Goal: Transaction & Acquisition: Purchase product/service

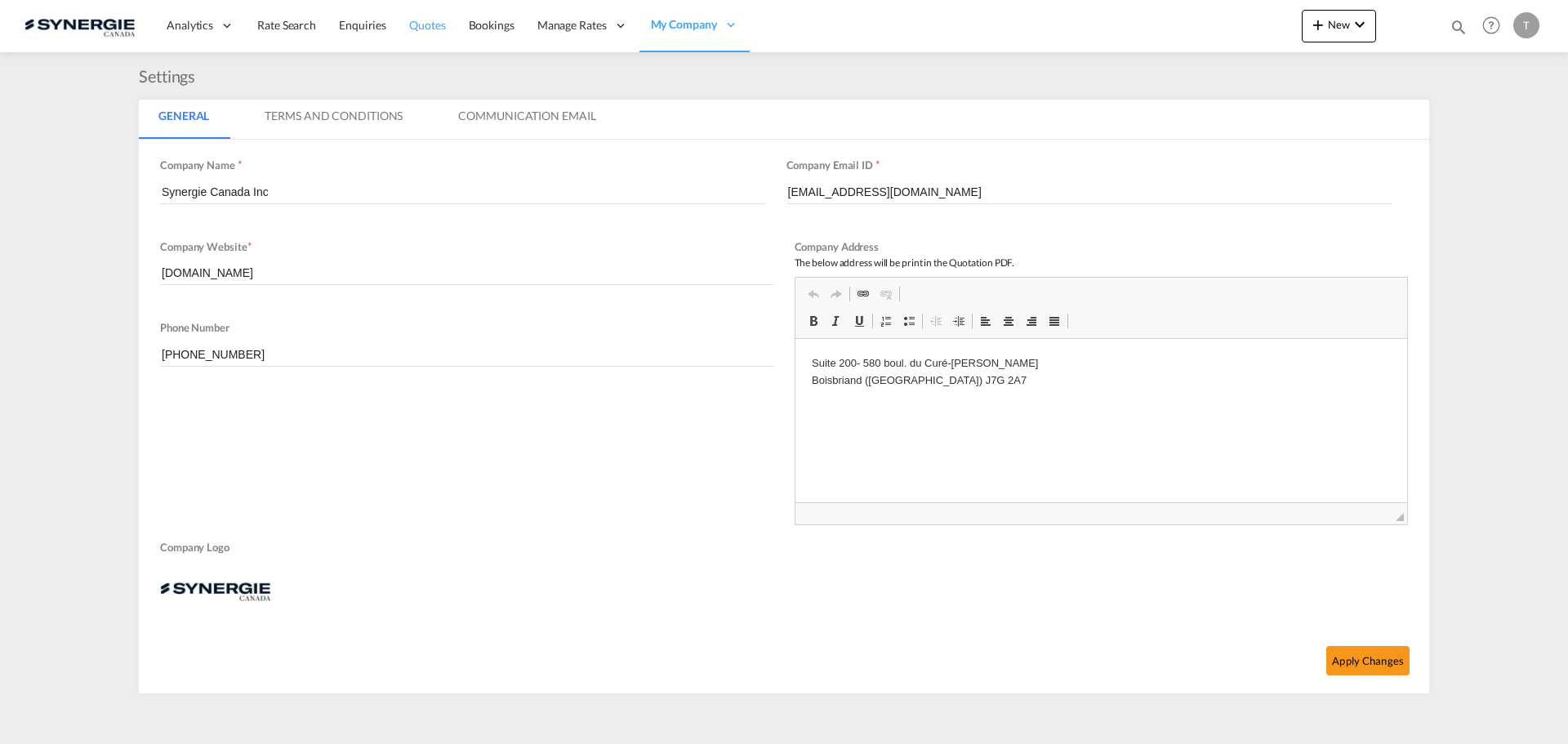
click at [429, 28] on span "Quotes" at bounding box center [426, 25] width 36 height 14
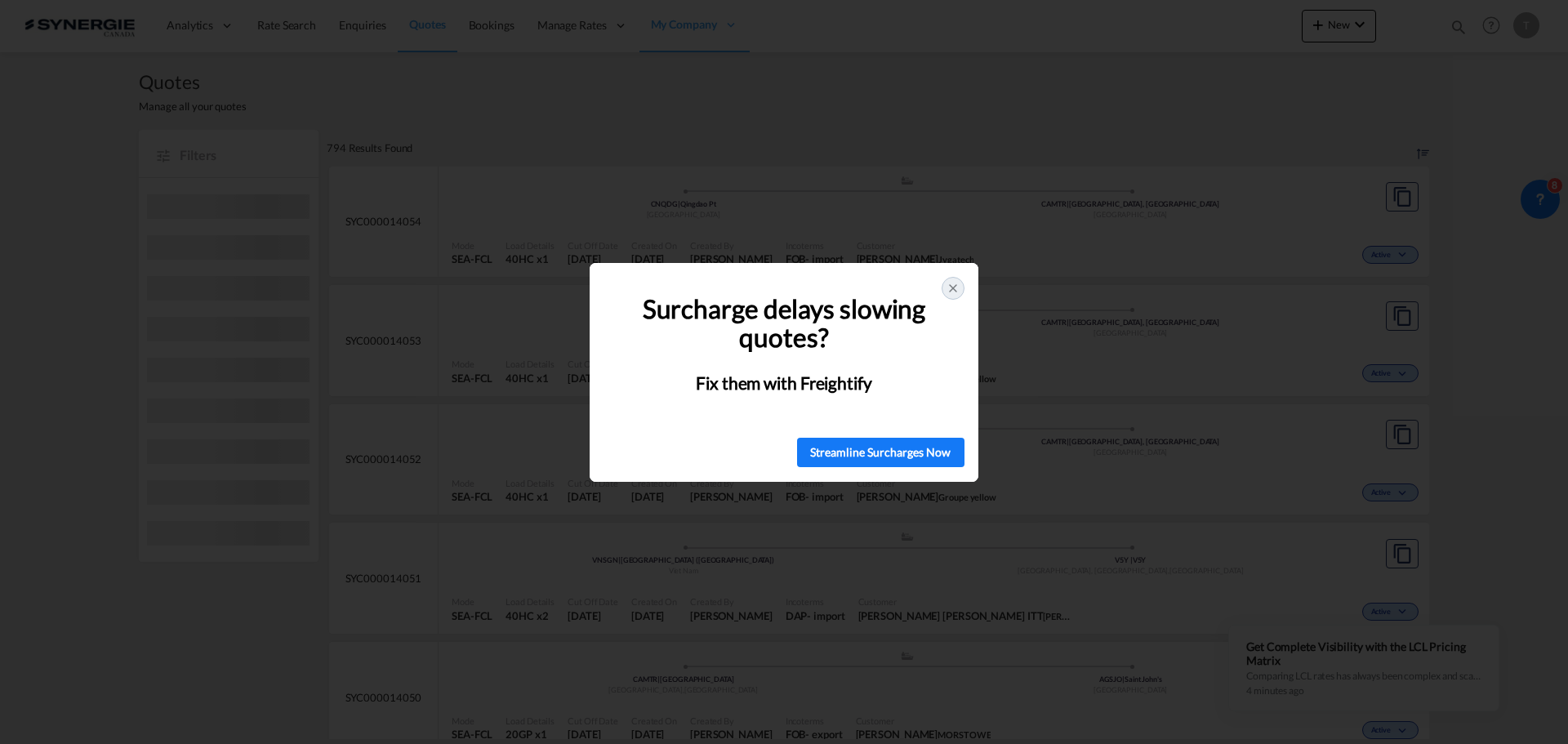
click at [948, 292] on icon at bounding box center [953, 289] width 13 height 13
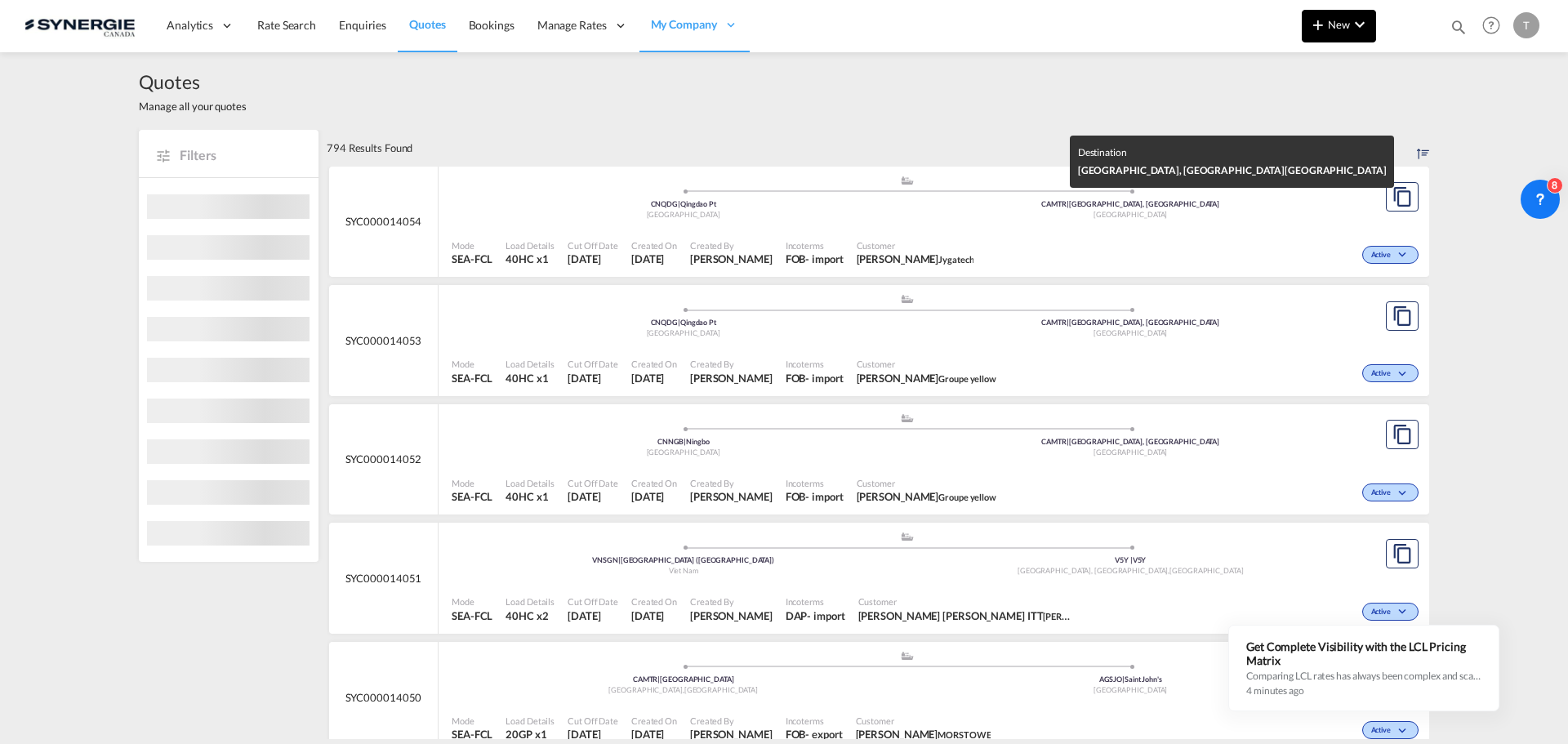
click at [1371, 32] on button "New" at bounding box center [1339, 26] width 75 height 32
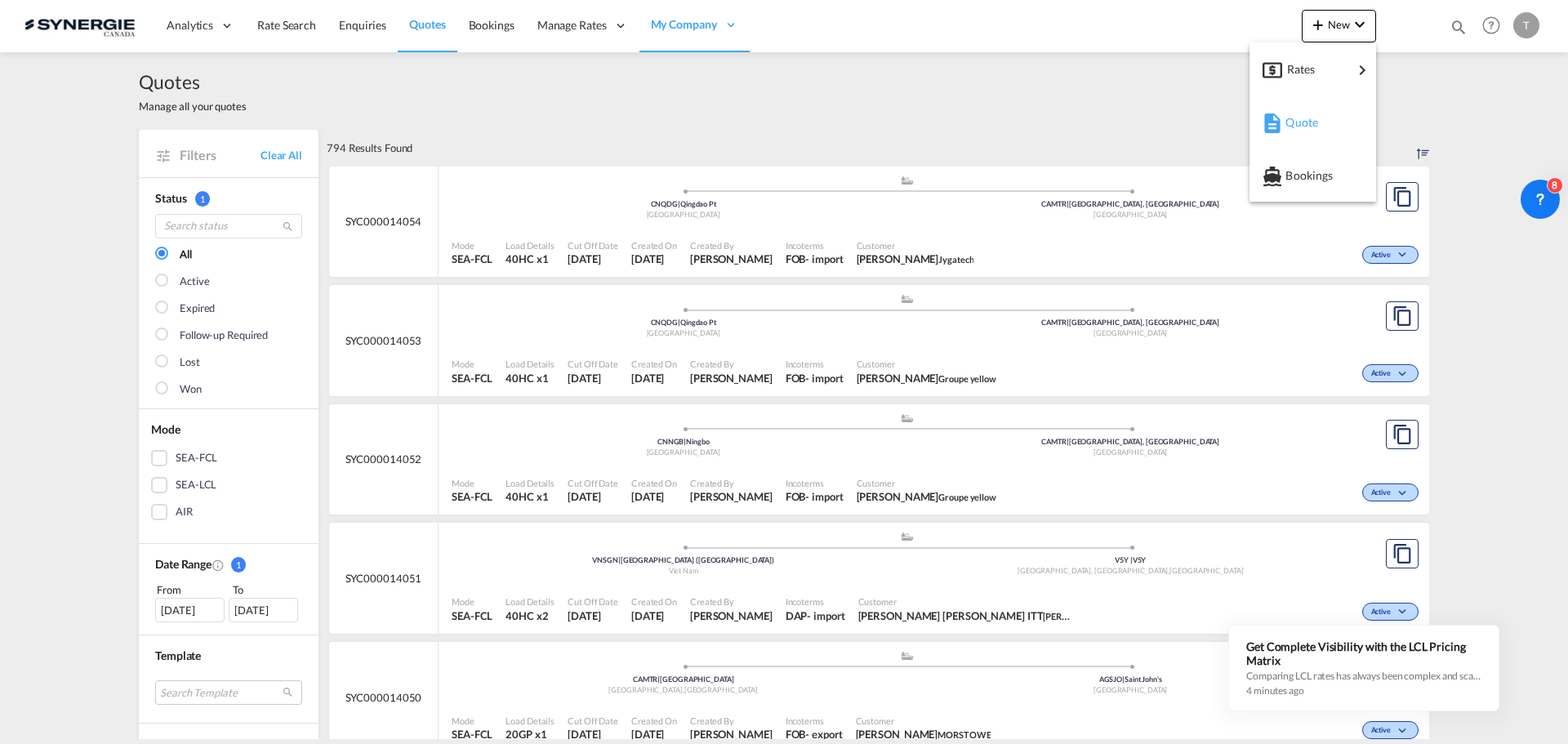
click at [1303, 128] on span "Quote" at bounding box center [1295, 122] width 18 height 32
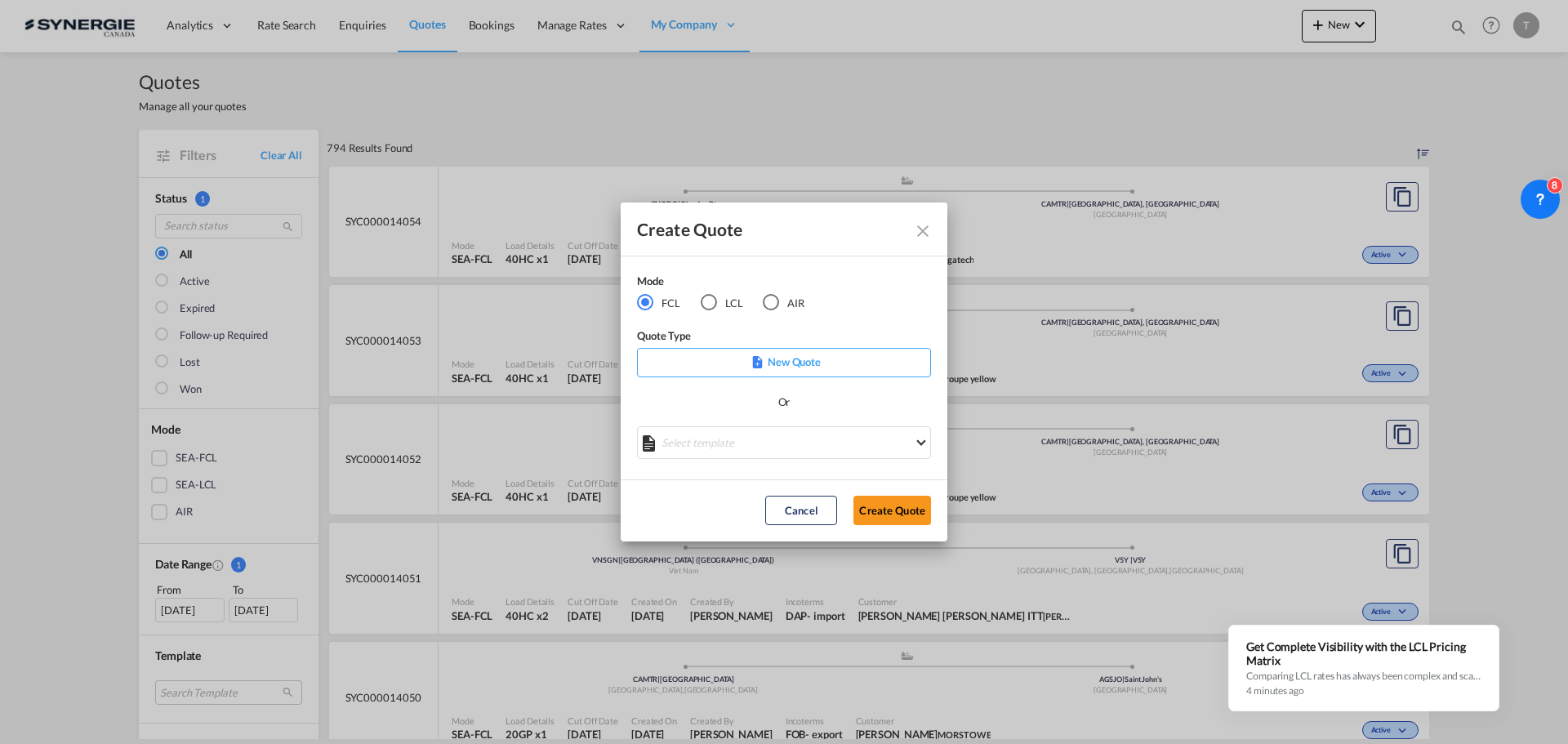
click at [924, 228] on md-icon "Close dialog" at bounding box center [923, 231] width 20 height 20
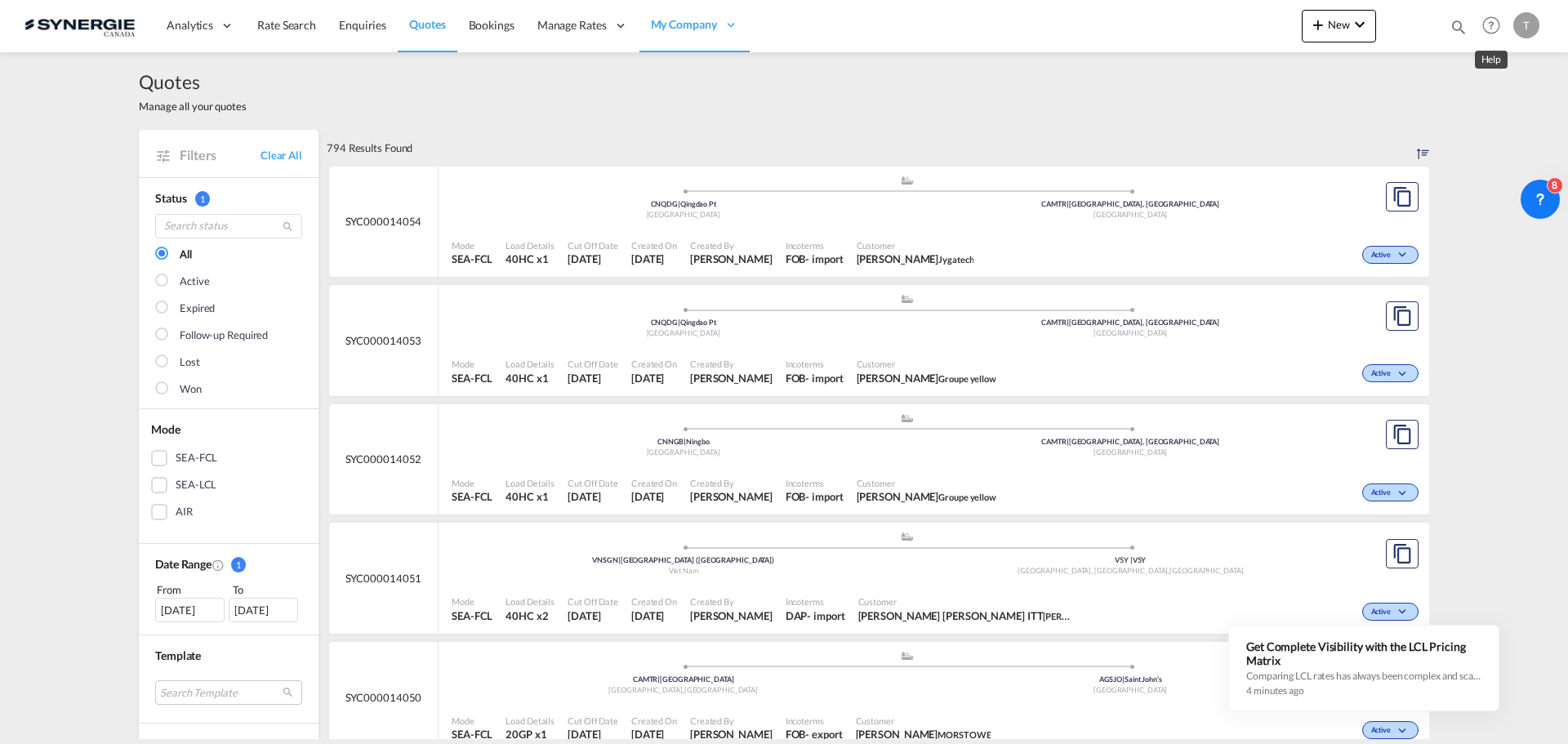
click at [1461, 27] on md-icon "icon-magnify" at bounding box center [1459, 27] width 18 height 18
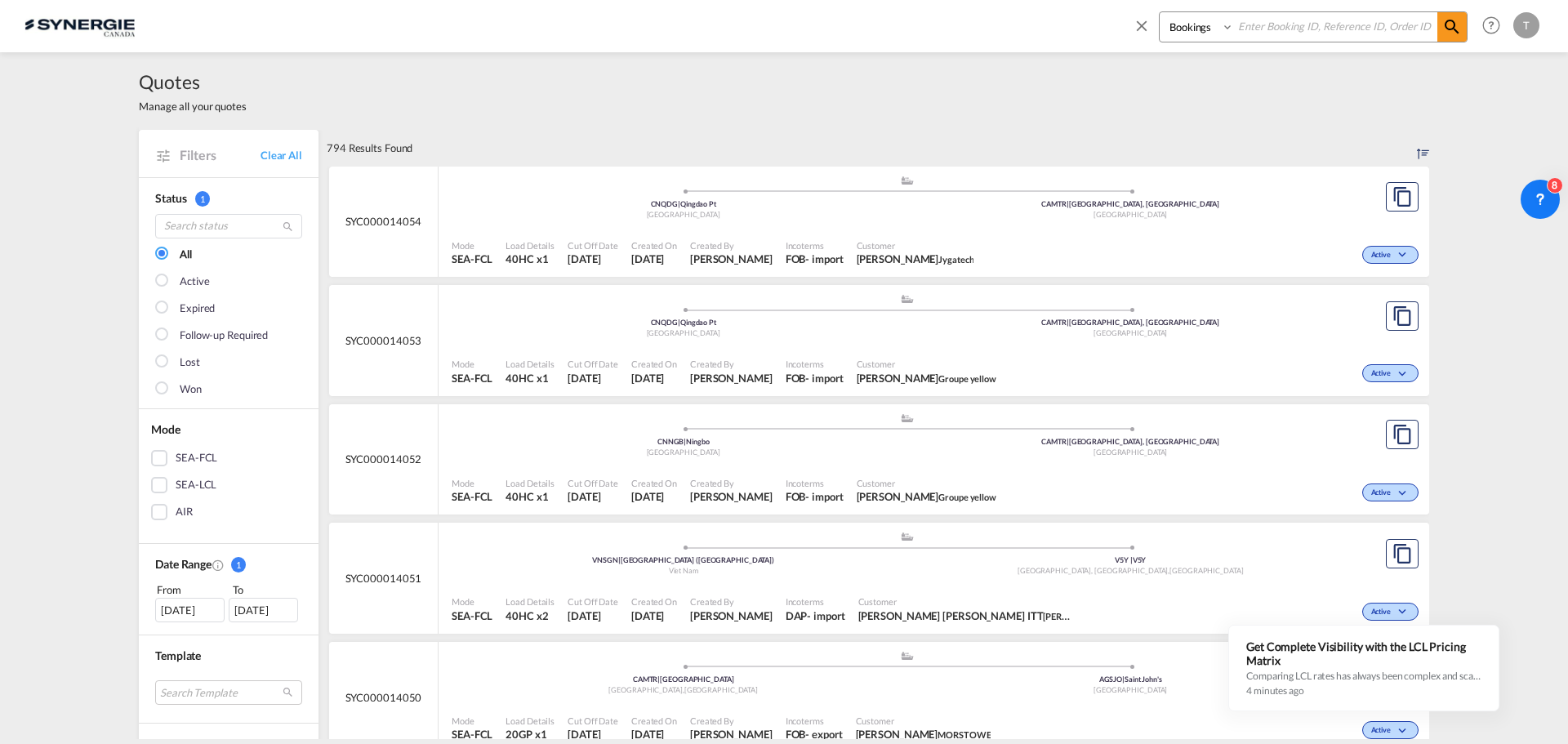
click at [1215, 27] on select "Bookings Quotes Enquiries" at bounding box center [1199, 27] width 78 height 29
select select "Quotes"
click at [1160, 12] on select "Bookings Quotes Enquiries" at bounding box center [1199, 27] width 78 height 29
click at [1285, 16] on input at bounding box center [1336, 27] width 203 height 28
paste input "14043"
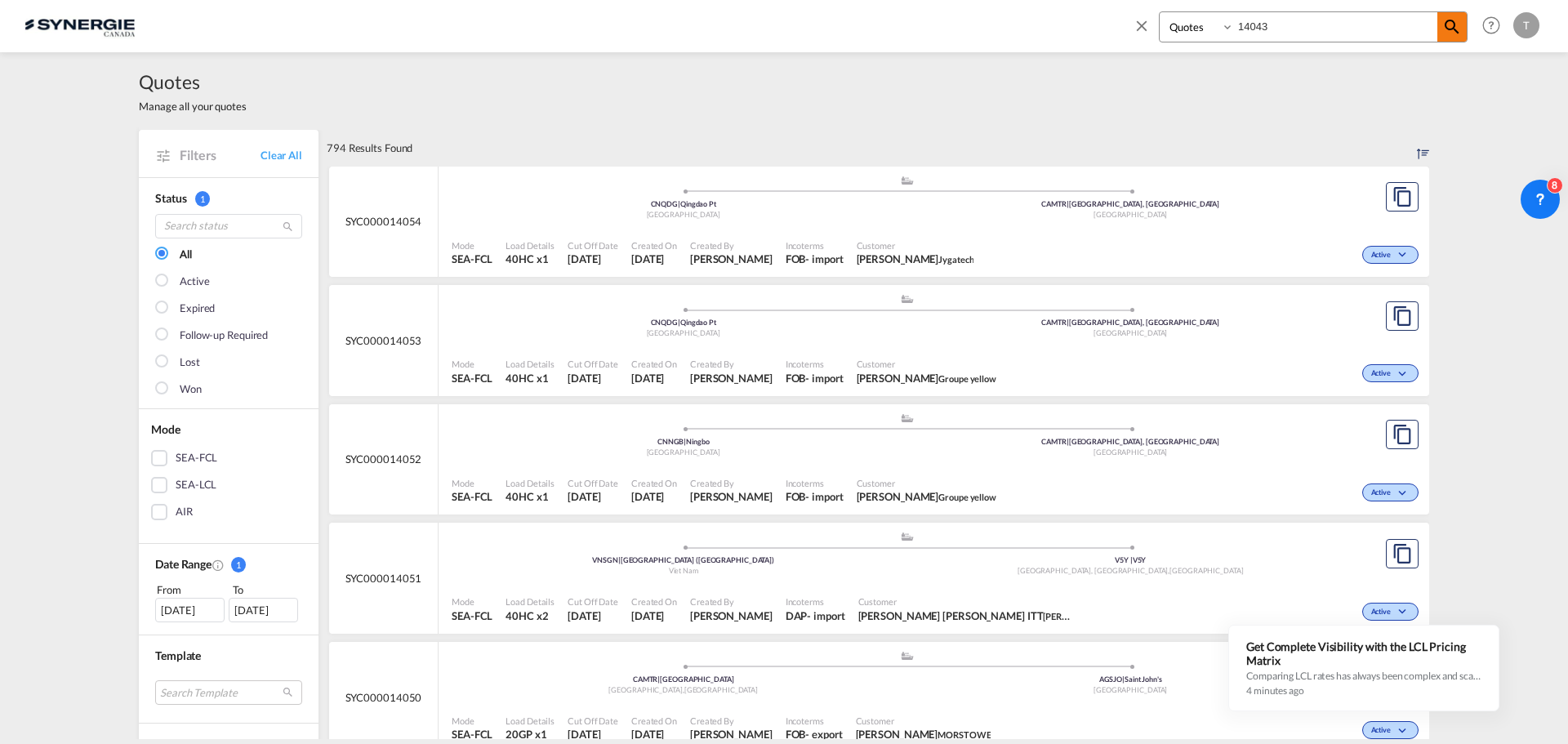
type input "14043"
click at [1458, 32] on md-icon "icon-magnify" at bounding box center [1453, 27] width 20 height 20
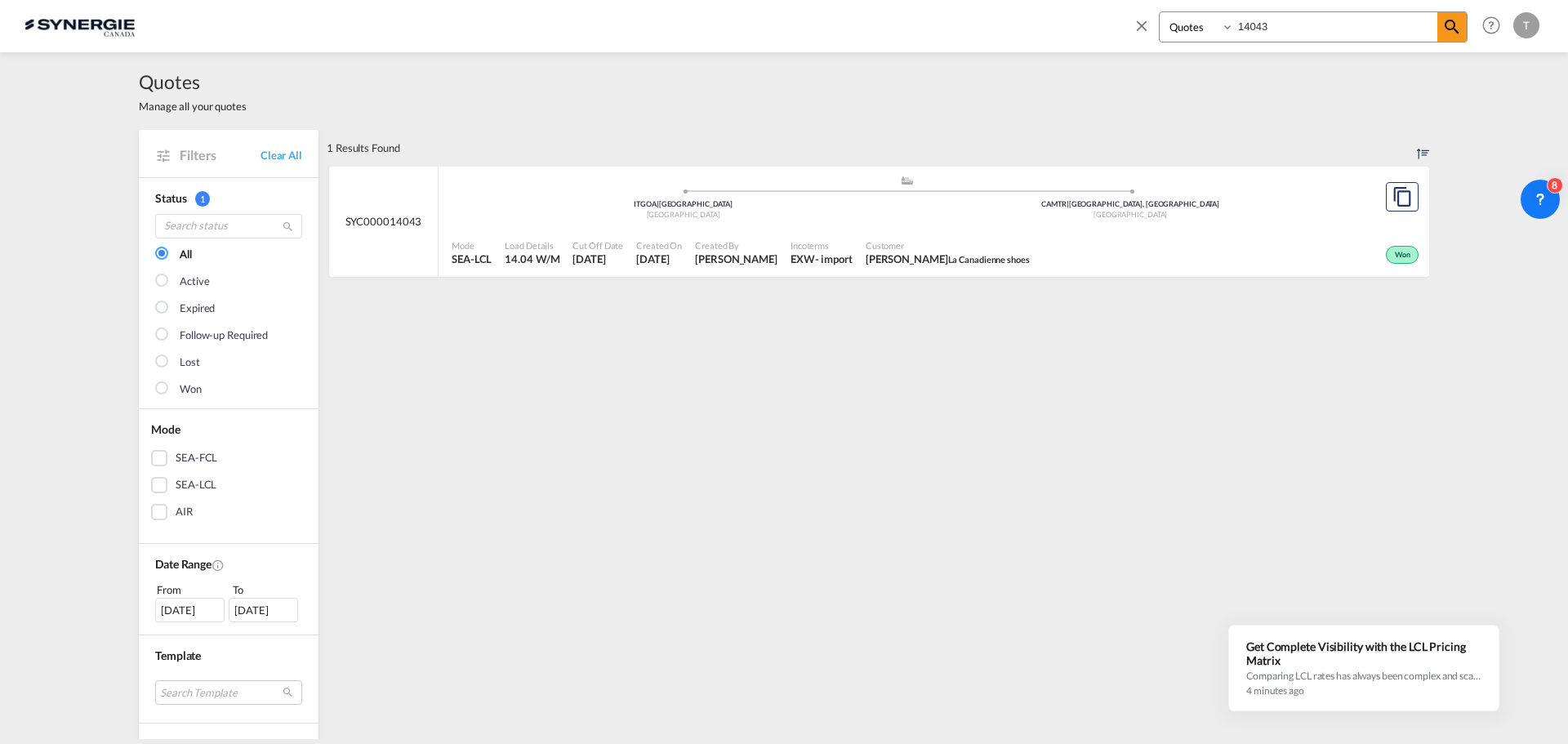
click at [879, 223] on div ".a{fill:#aaa8ad;} .a{fill:#aaa8ad;} [GEOGRAPHIC_DATA] | [GEOGRAPHIC_DATA] [GEOG…" at bounding box center [907, 199] width 911 height 49
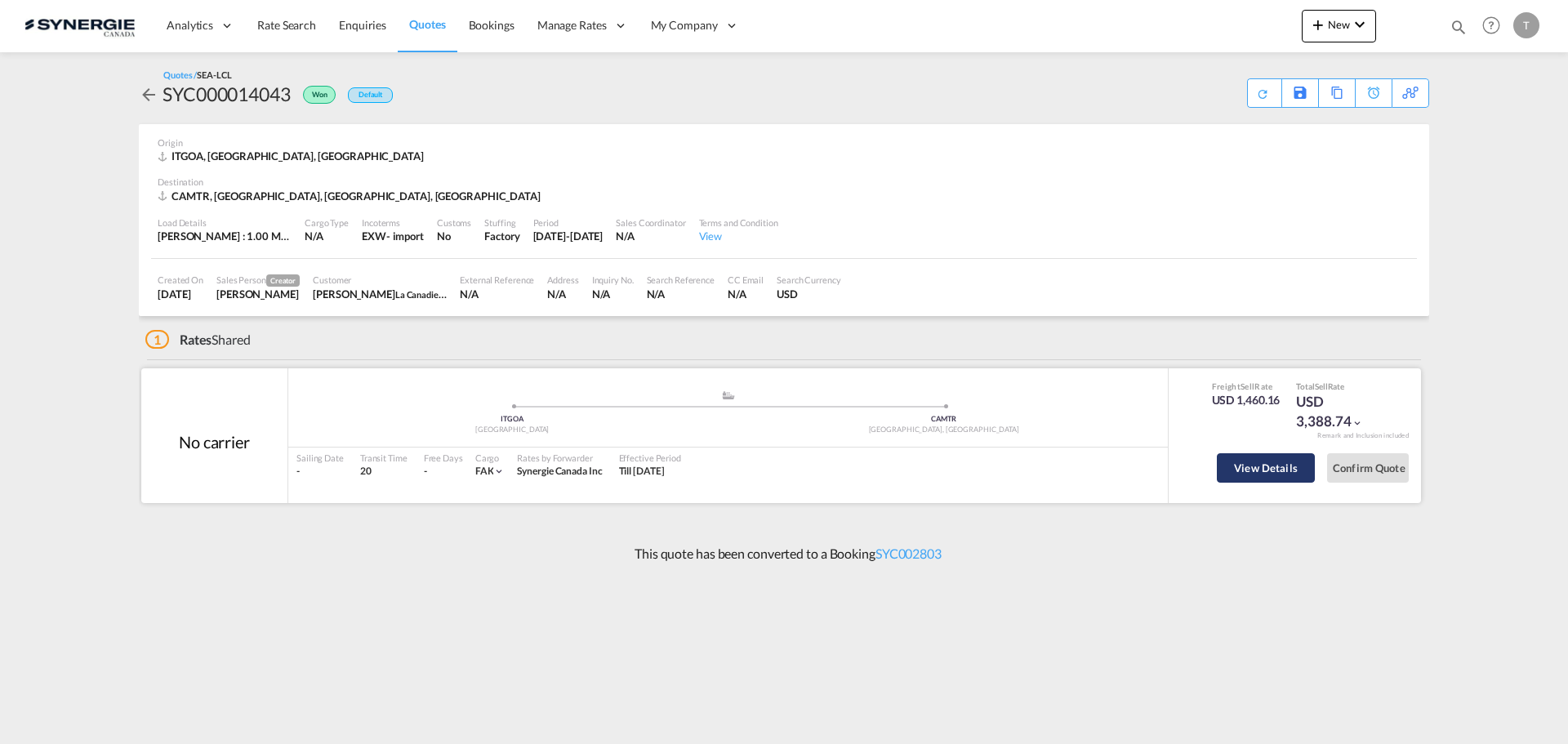
click at [1239, 469] on button "View Details" at bounding box center [1266, 467] width 98 height 29
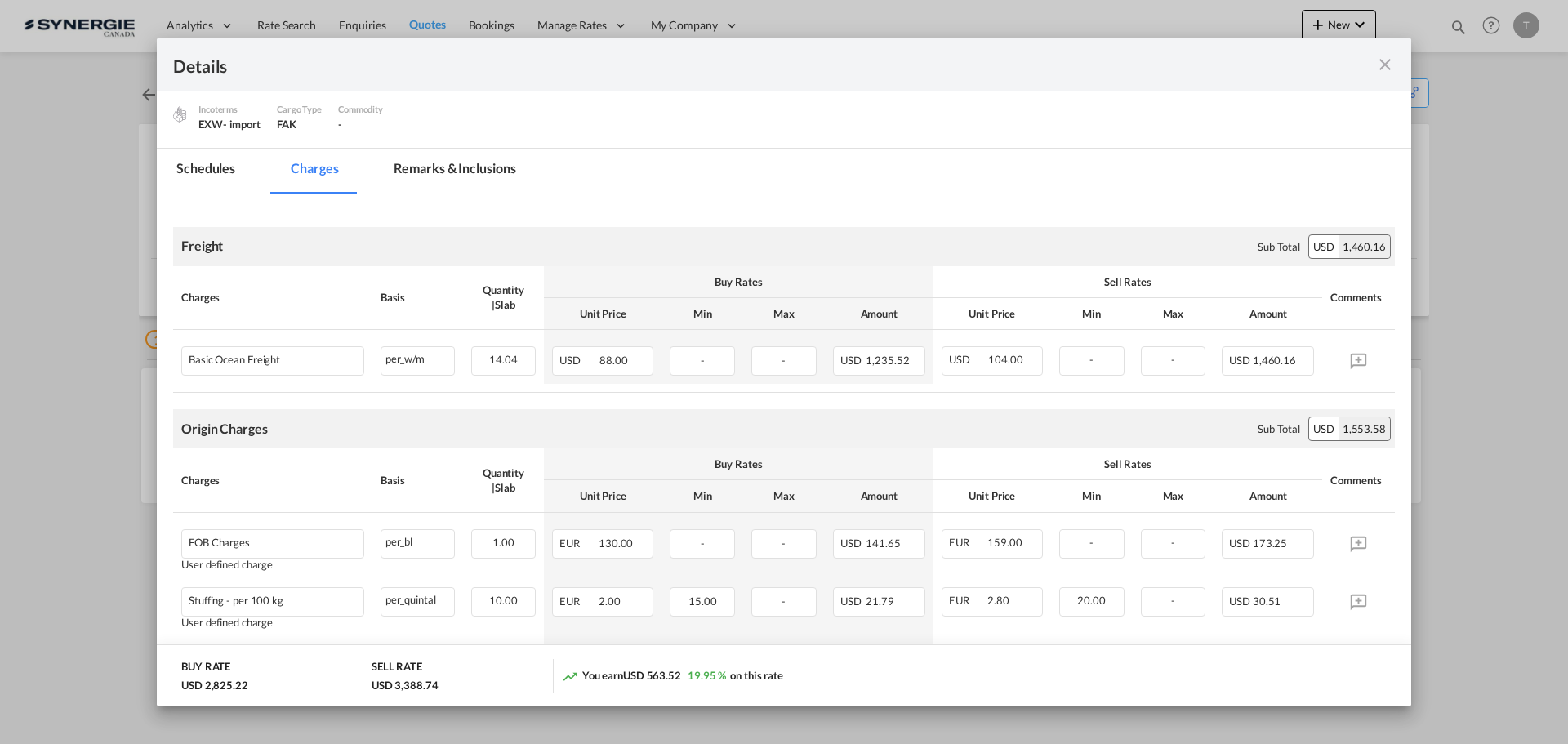
scroll to position [408, 0]
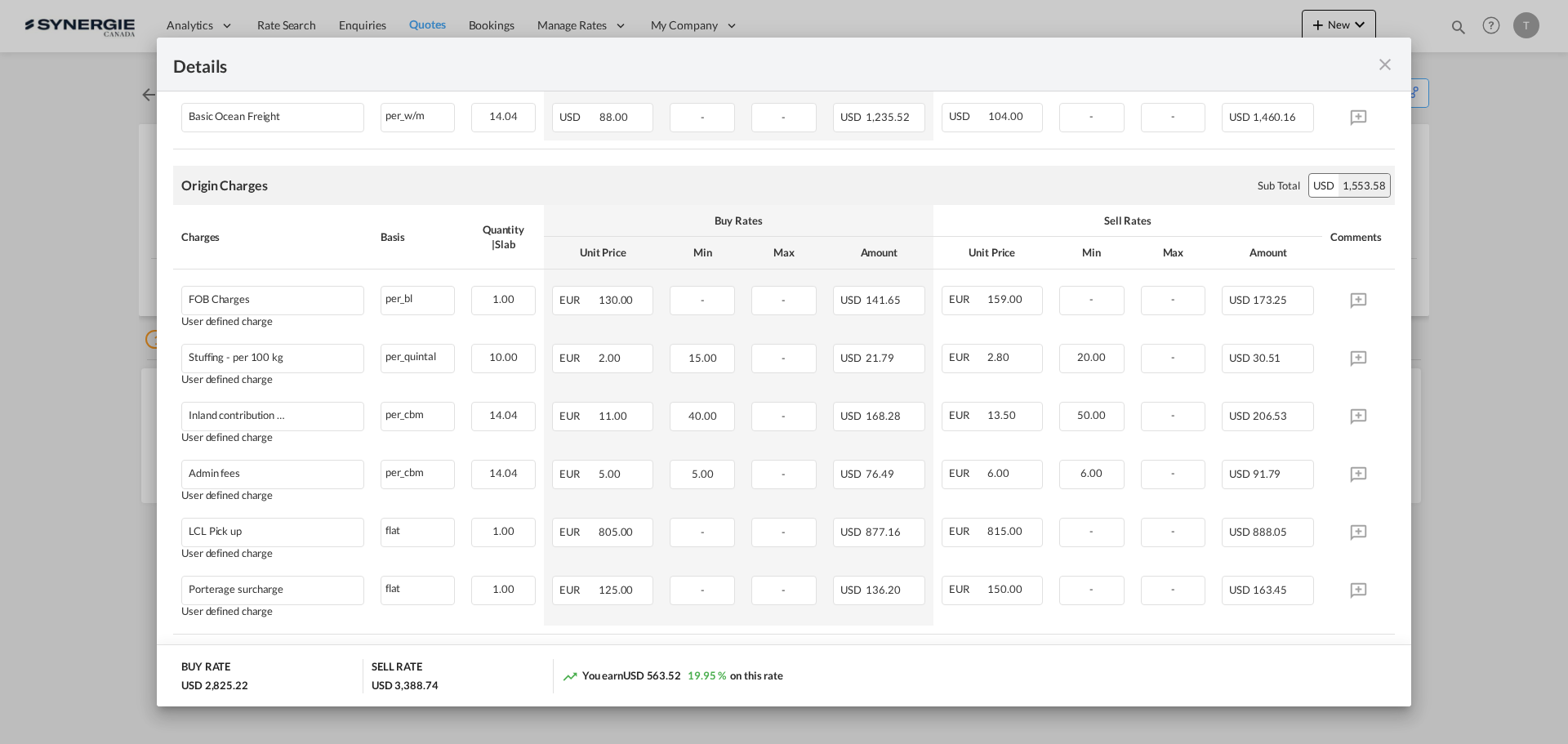
click at [643, 671] on span "USD 563.52" at bounding box center [652, 675] width 58 height 13
drag, startPoint x: 642, startPoint y: 673, endPoint x: 798, endPoint y: 680, distance: 156.2
click at [798, 680] on div "You earn USD 563.52 19.95 % on this rate" at bounding box center [978, 676] width 833 height 33
click at [516, 656] on md-dialog-actions "BUY RATE USD 2,825.22 SELL RATE USD 3,388.74 You earn USD 563.52 19.95 % on thi…" at bounding box center [784, 675] width 1254 height 62
click at [1388, 66] on md-icon "icon-close fg-AAA8AD m-0 cursor" at bounding box center [1385, 65] width 20 height 20
